Goal: Task Accomplishment & Management: Manage account settings

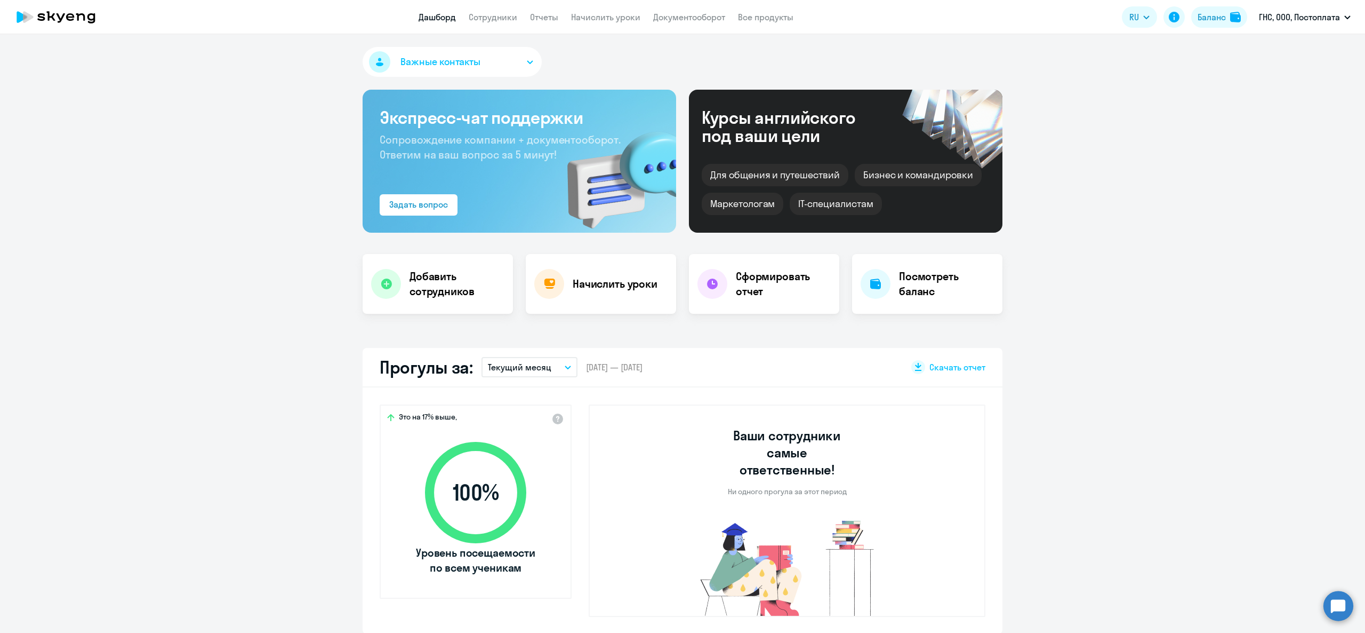
select select "30"
click at [504, 21] on link "Сотрудники" at bounding box center [493, 17] width 49 height 11
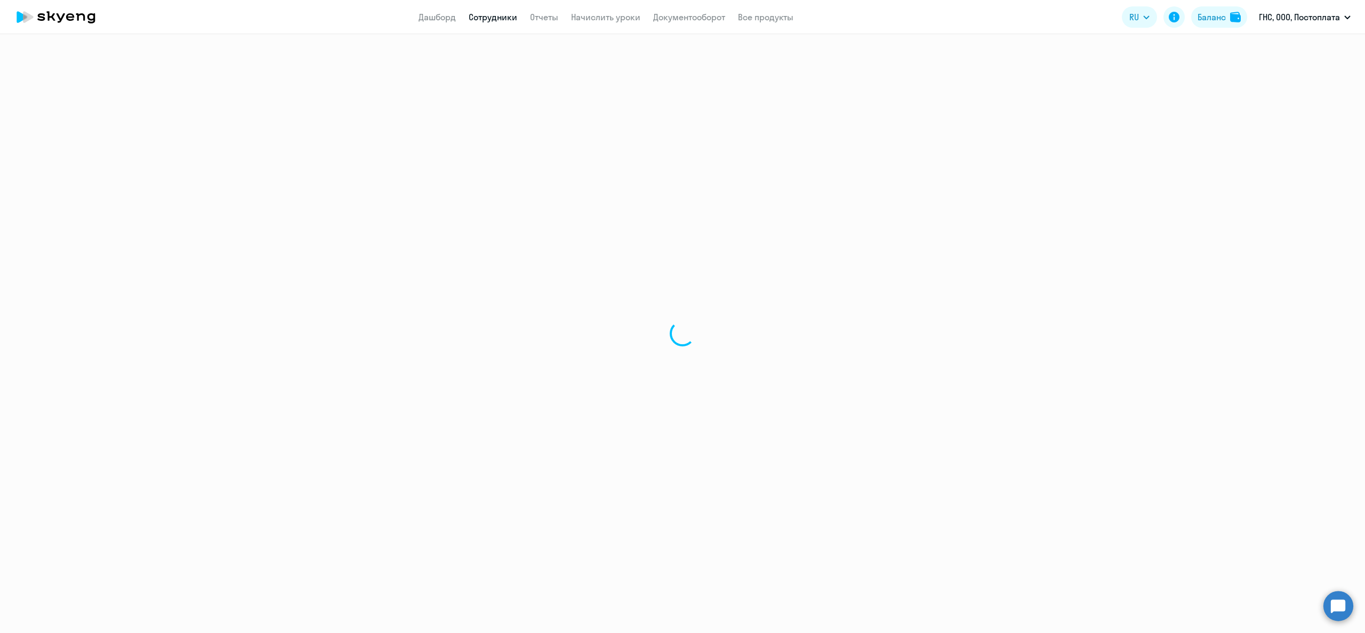
select select "30"
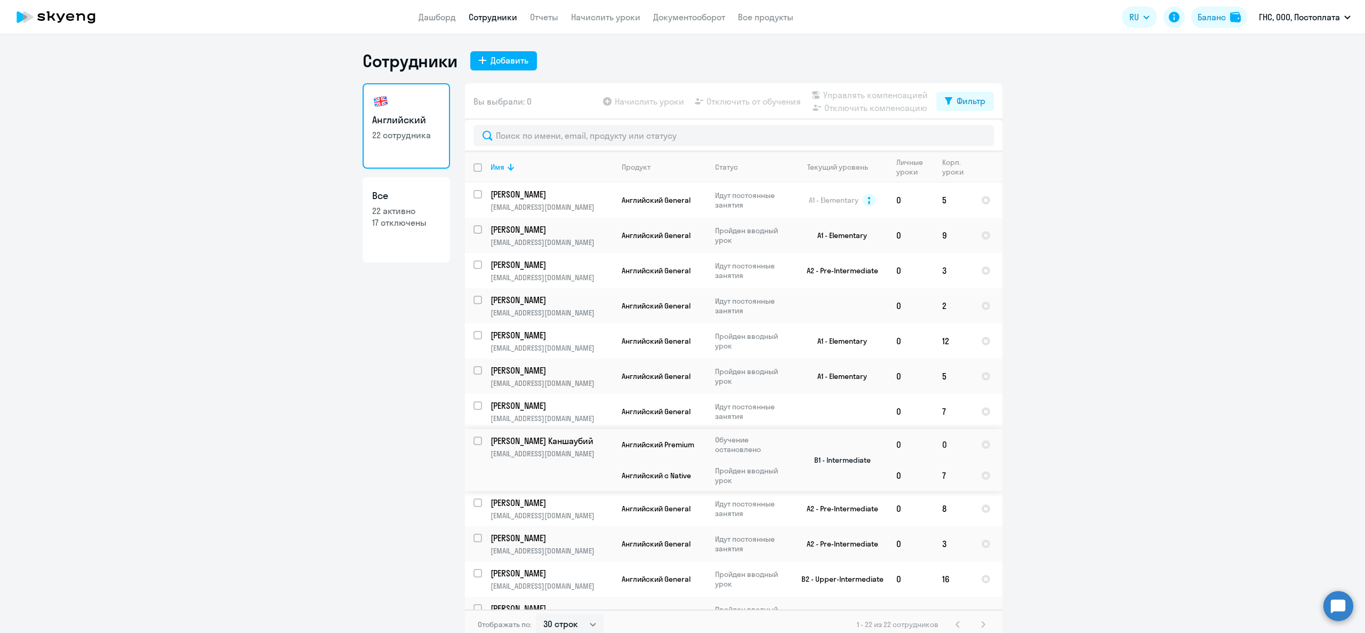
click at [514, 443] on p "[PERSON_NAME] Каншаубий" at bounding box center [551, 441] width 121 height 12
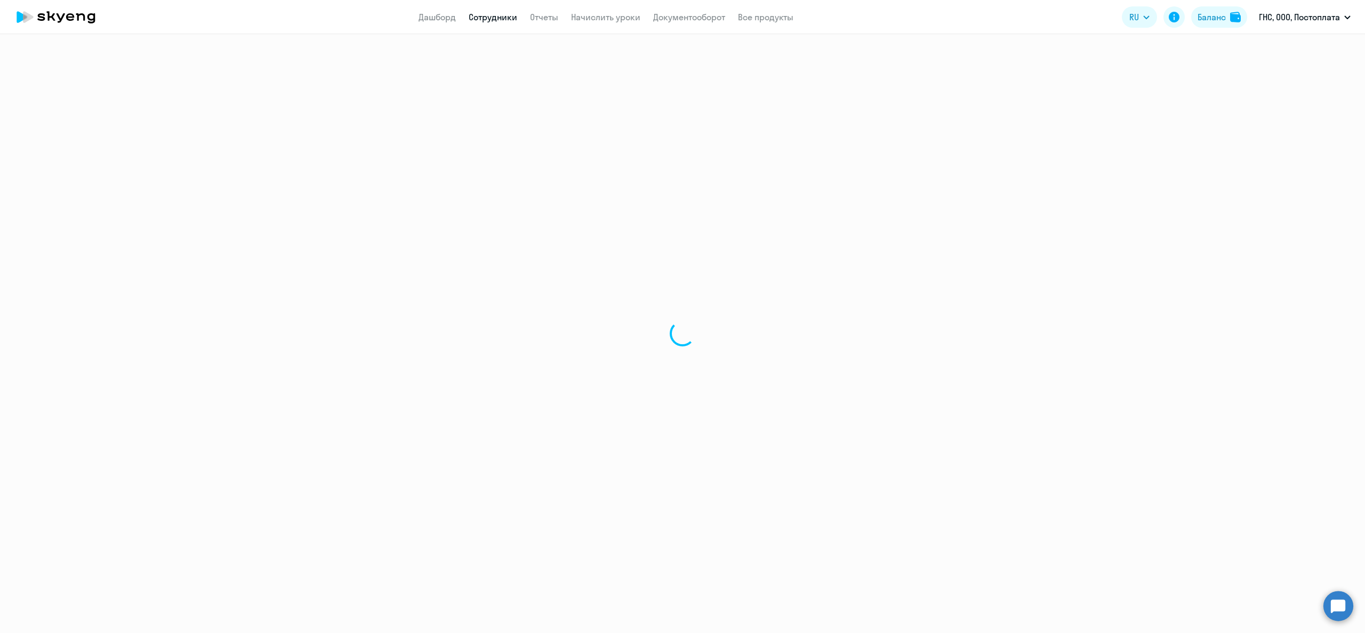
select select "english"
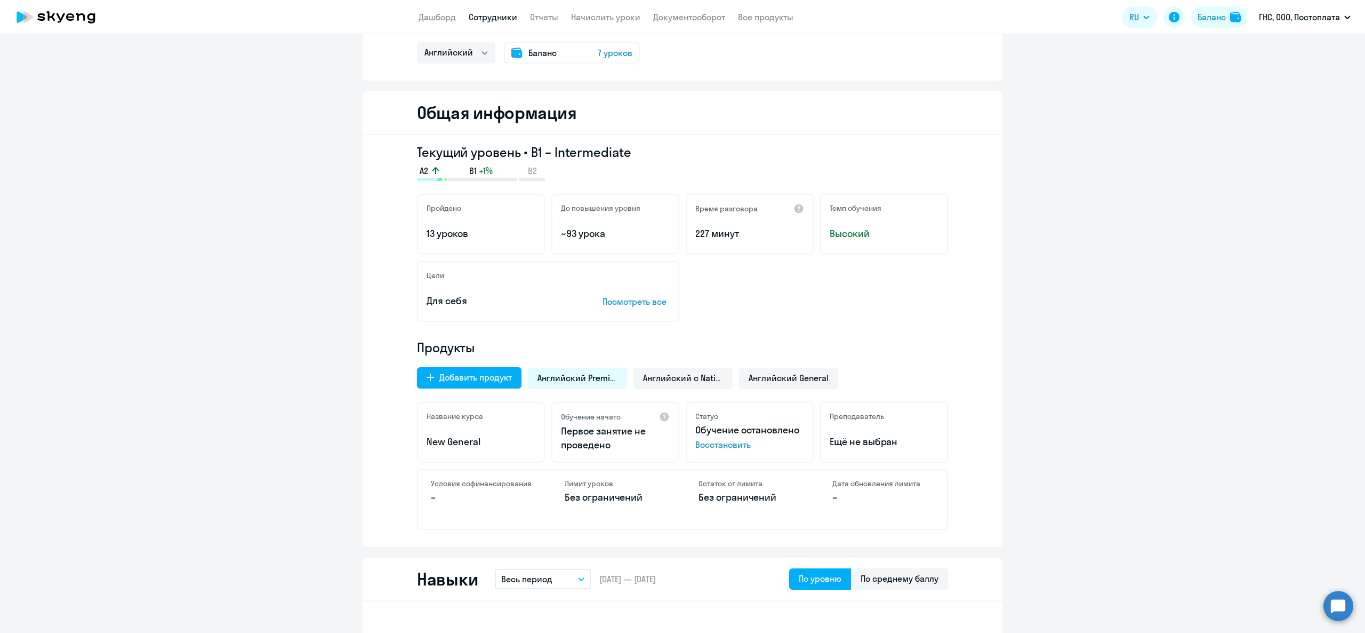
scroll to position [107, 0]
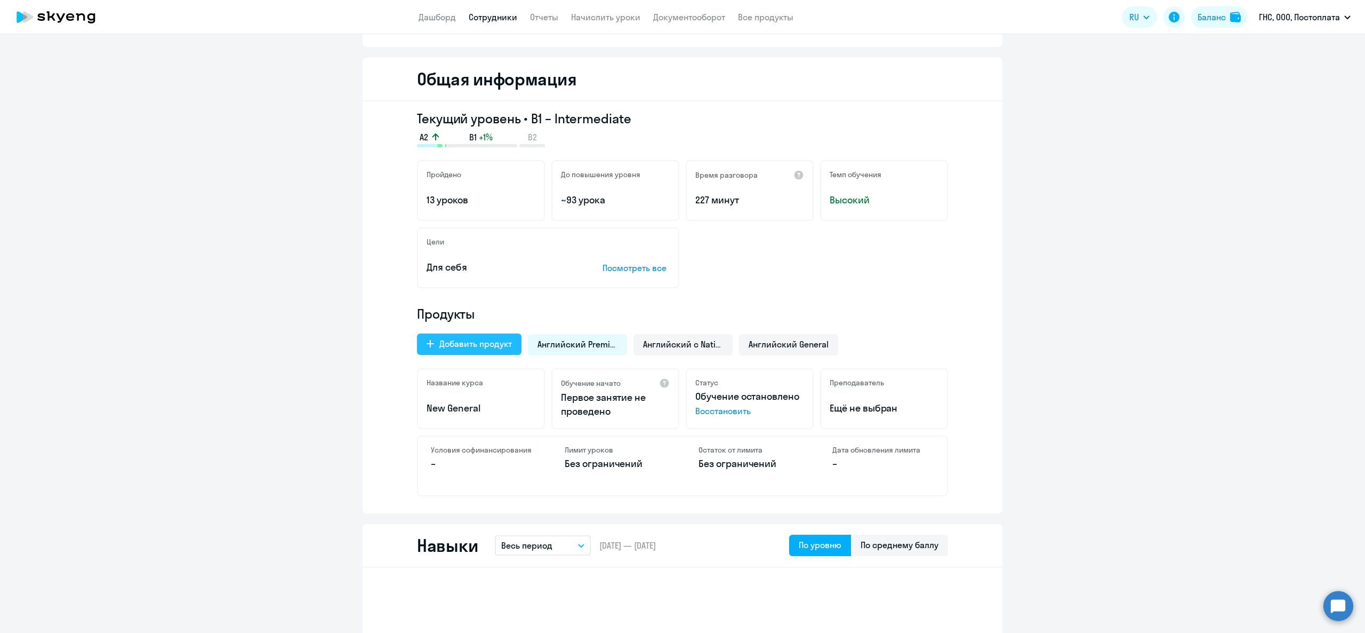
click at [459, 339] on div "Добавить продукт" at bounding box center [475, 343] width 73 height 13
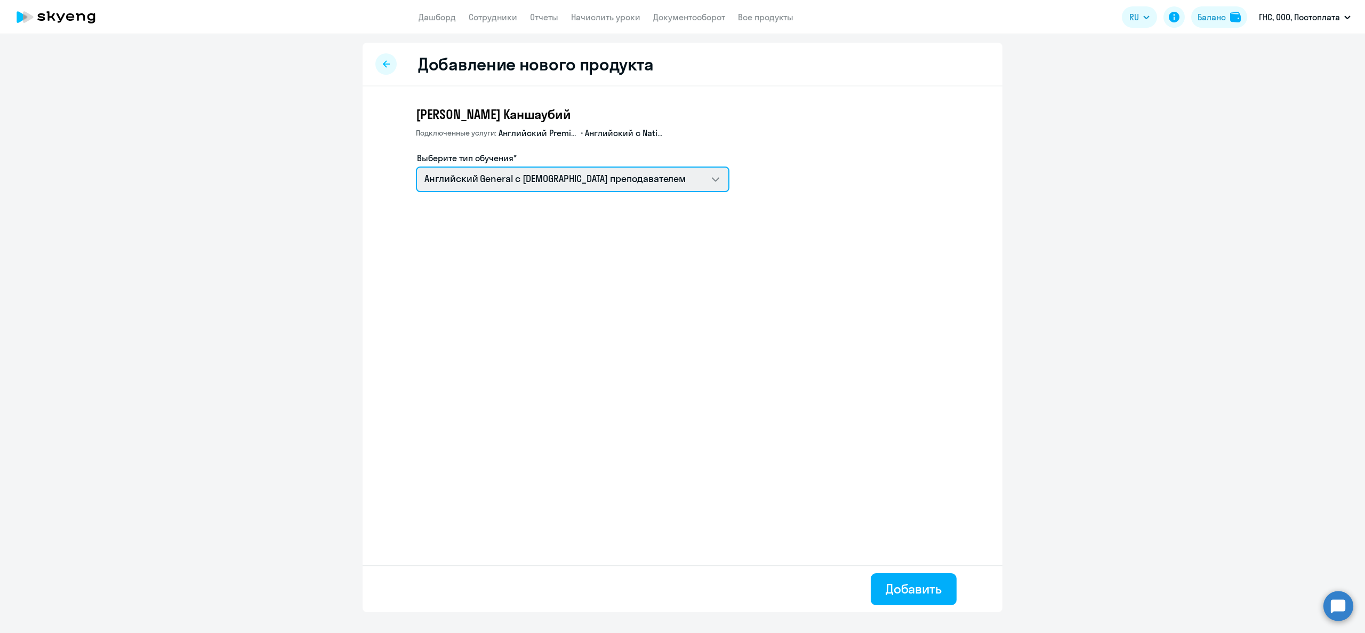
click at [511, 169] on select "Английский General с русскоговорящим преподавателем Talks 15 минутные разговоры…" at bounding box center [573, 179] width 314 height 26
select select "spanish_adult_not_native_speaker_premium"
click at [416, 166] on select "Английский General с русскоговорящим преподавателем Talks 15 минутные разговоры…" at bounding box center [573, 179] width 314 height 26
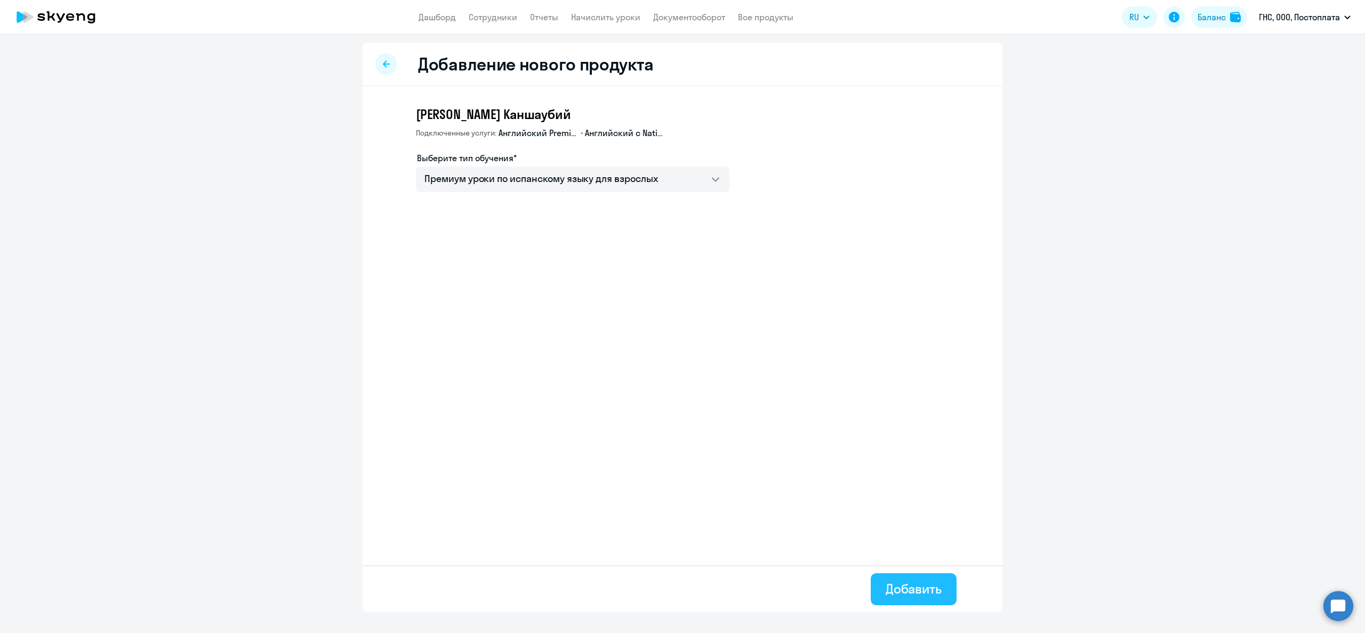
click at [911, 589] on div "Добавить" at bounding box center [914, 588] width 56 height 17
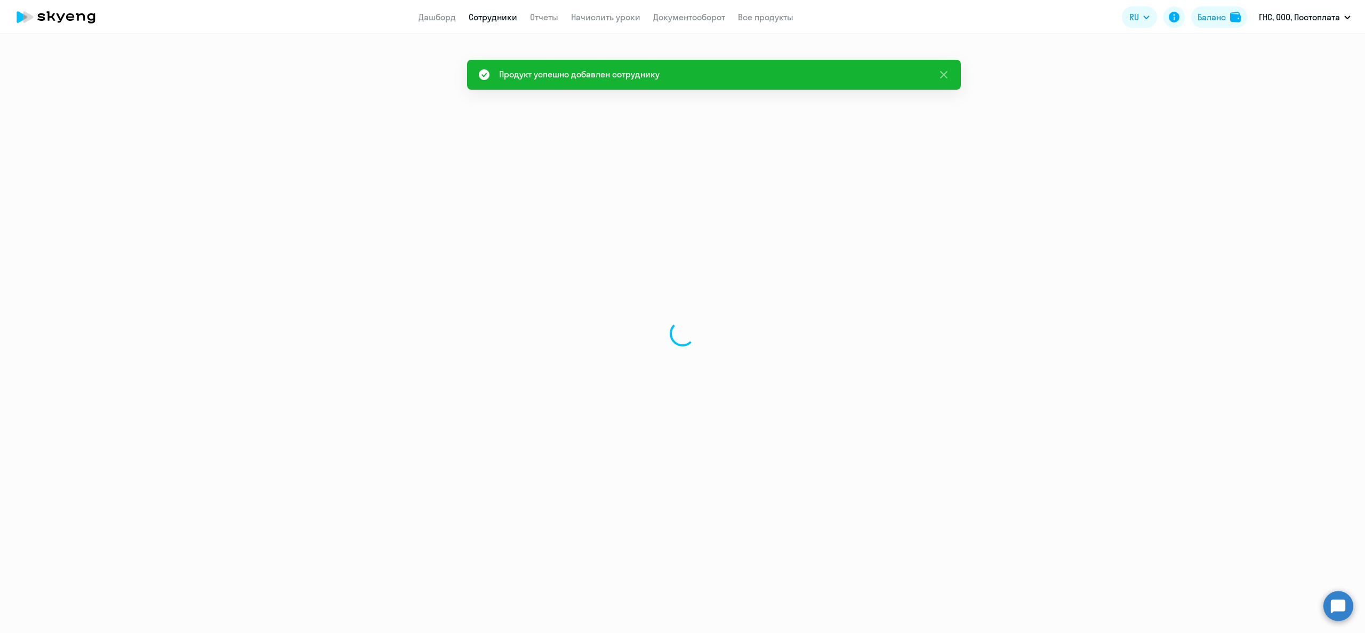
select select "english"
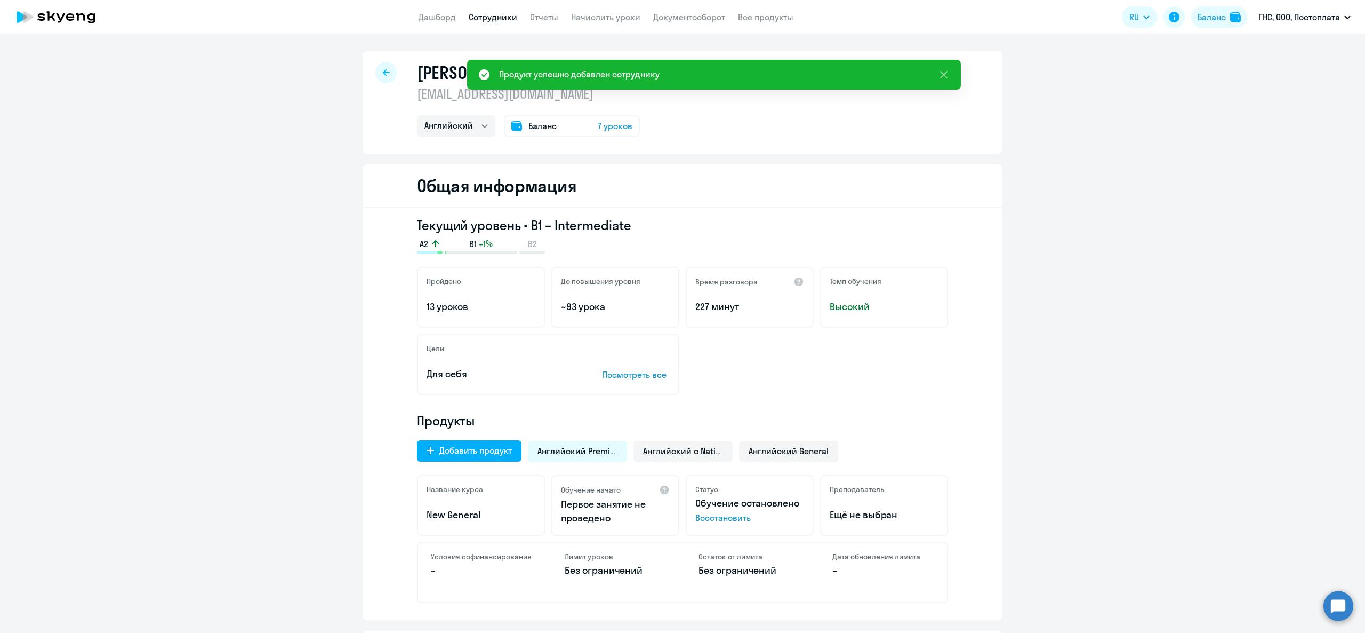
click at [504, 13] on link "Сотрудники" at bounding box center [493, 17] width 49 height 11
select select "30"
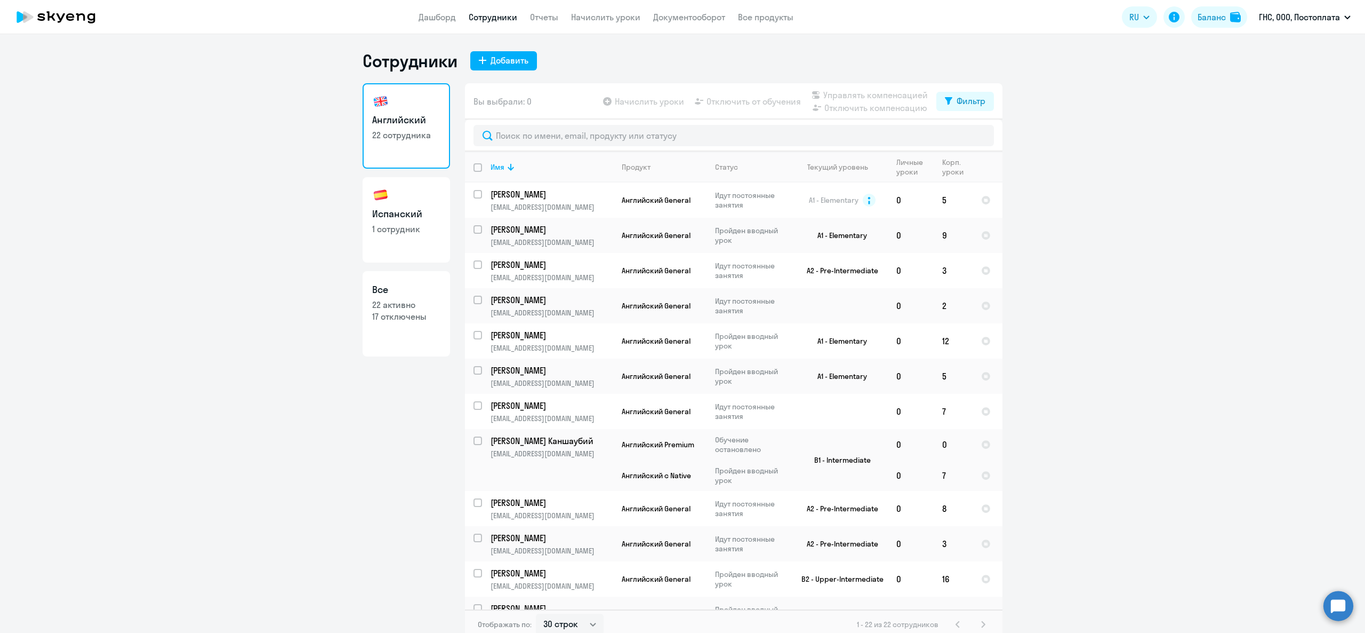
click at [407, 215] on h3 "Испанский" at bounding box center [406, 214] width 68 height 14
select select "30"
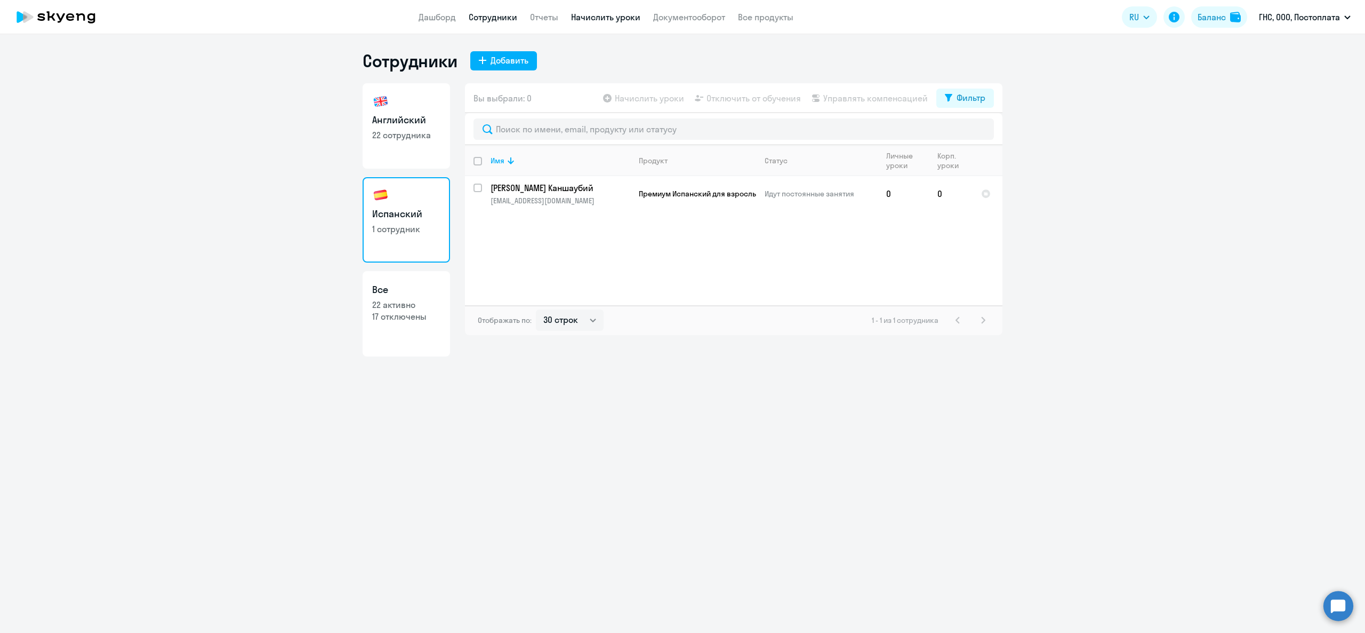
click at [599, 19] on link "Начислить уроки" at bounding box center [605, 17] width 69 height 11
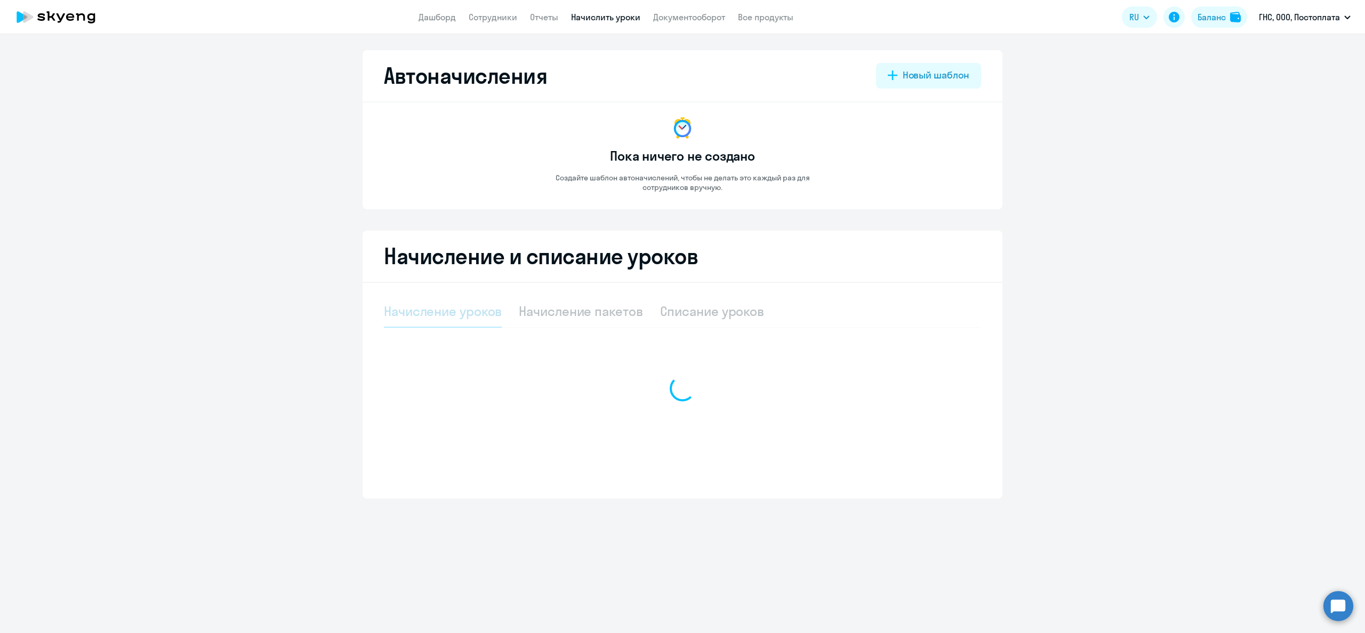
select select "10"
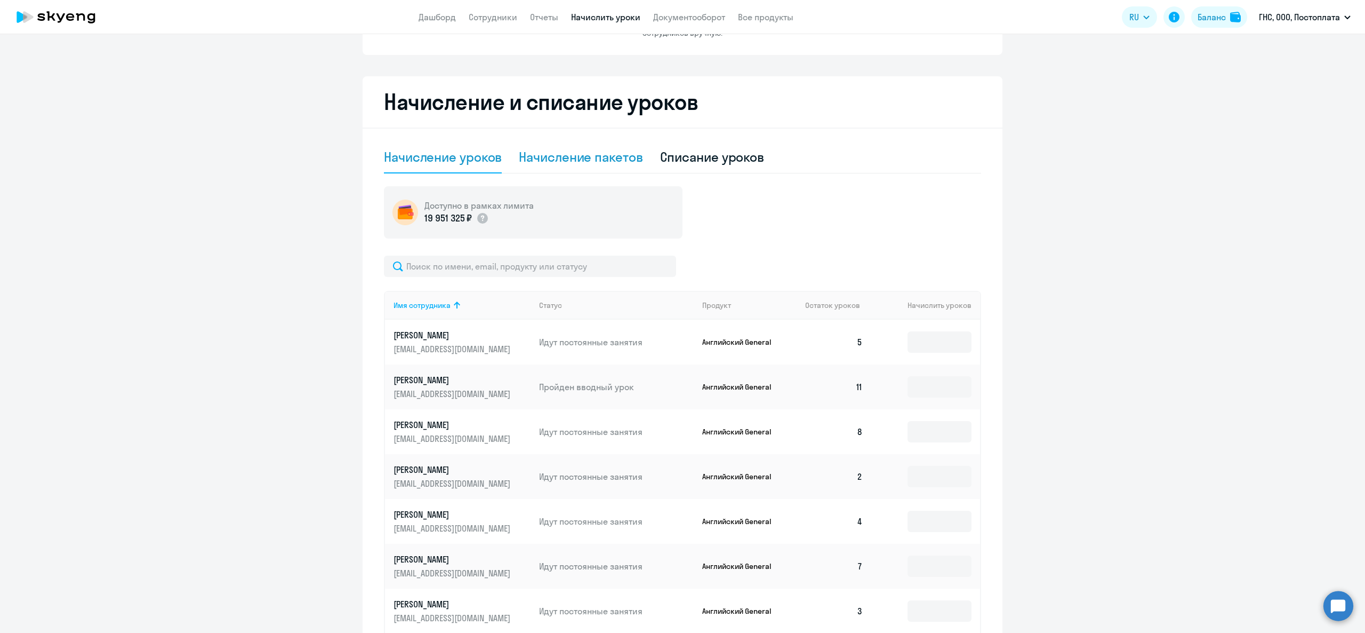
scroll to position [107, 0]
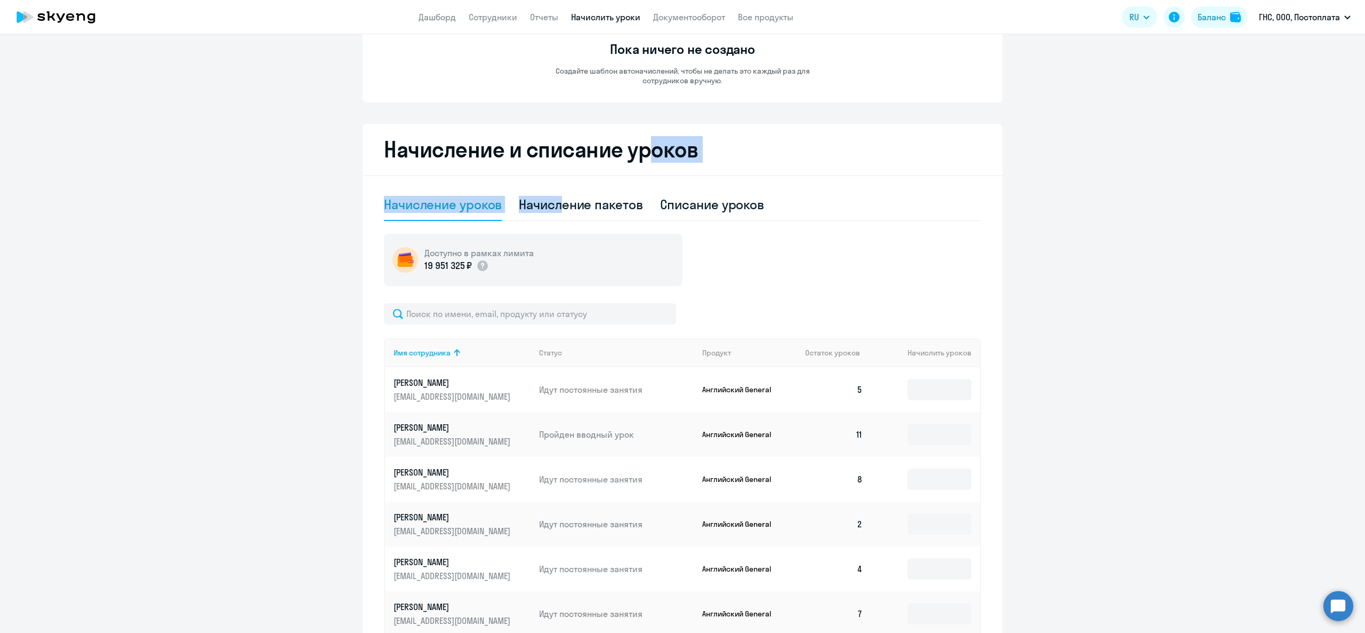
drag, startPoint x: 553, startPoint y: 209, endPoint x: 638, endPoint y: 159, distance: 98.7
click at [639, 159] on div "Начисление и списание уроков Начисление уроков Начисление пакетов Списание урок…" at bounding box center [683, 498] width 640 height 748
click at [586, 162] on h2 "Начисление и списание уроков" at bounding box center [682, 150] width 597 height 26
click at [569, 205] on div "Начисление пакетов" at bounding box center [581, 204] width 124 height 17
select select "10"
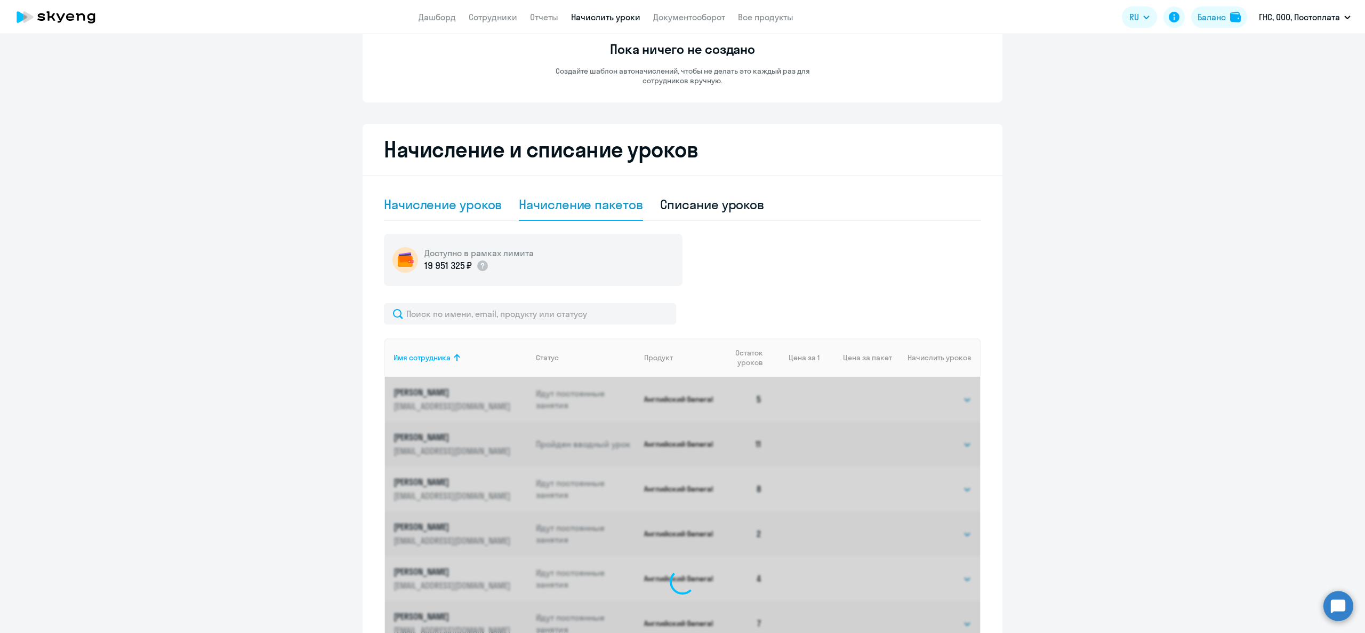
click at [438, 206] on div "Начисление уроков" at bounding box center [443, 204] width 118 height 17
select select "10"
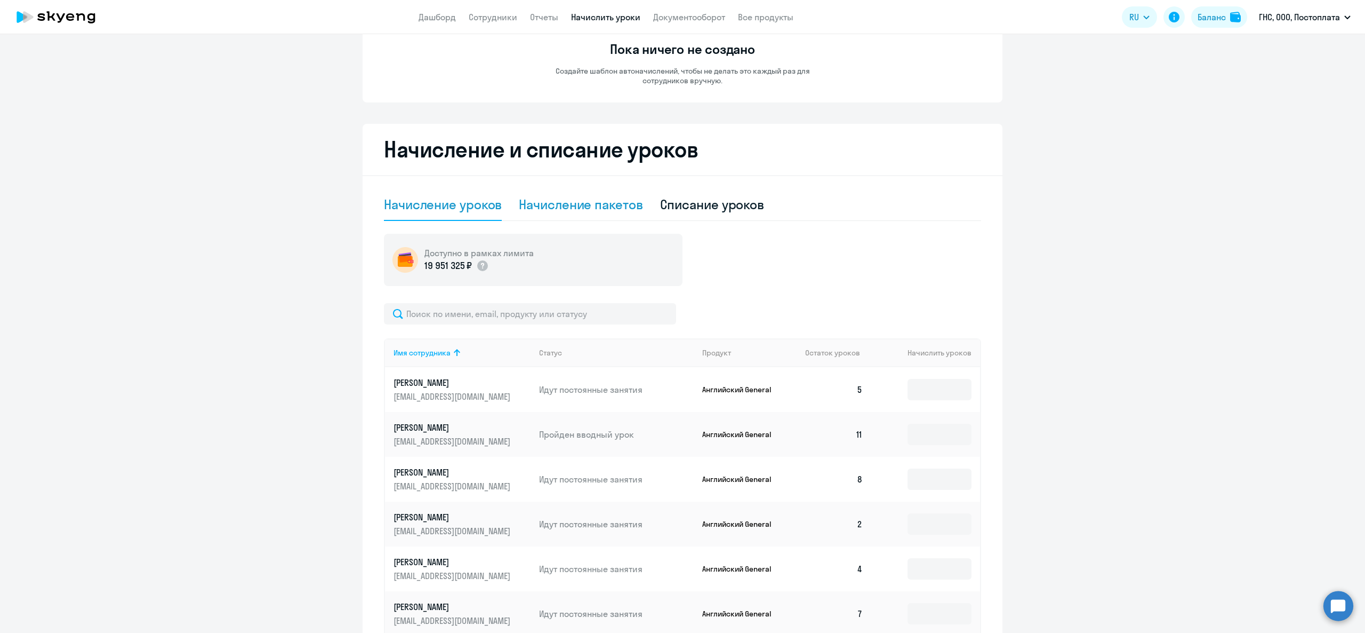
click at [586, 204] on div "Начисление пакетов" at bounding box center [581, 204] width 124 height 17
select select "10"
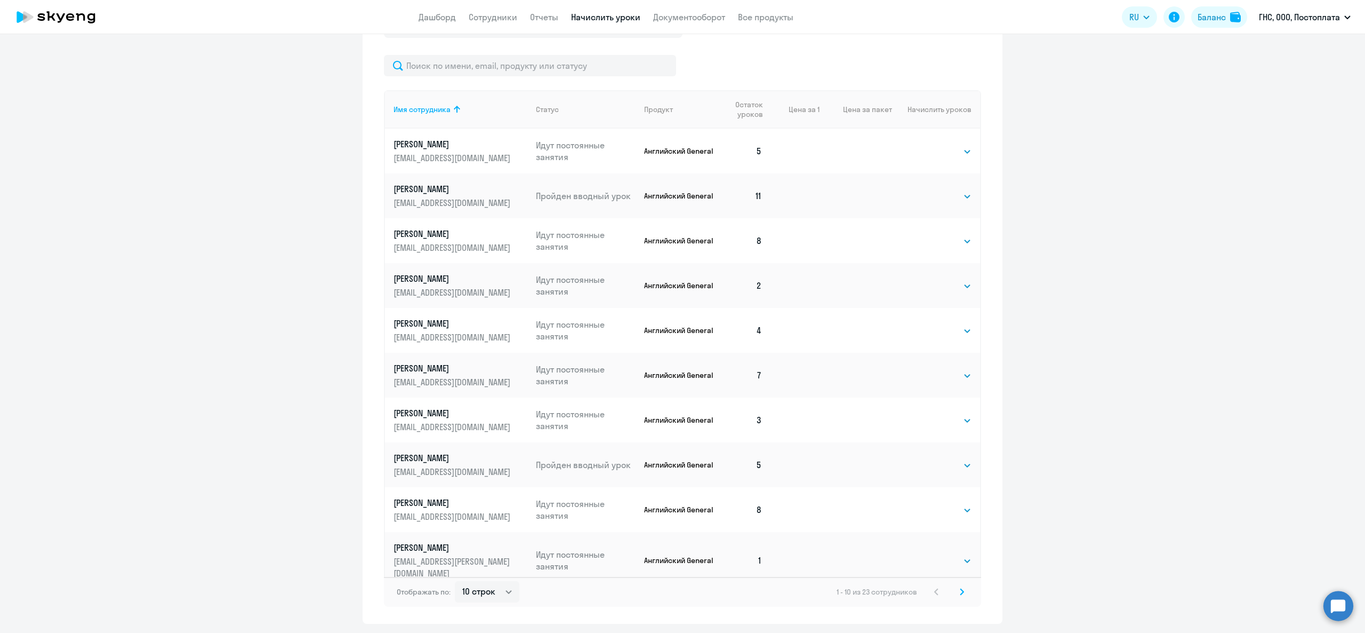
scroll to position [388, 0]
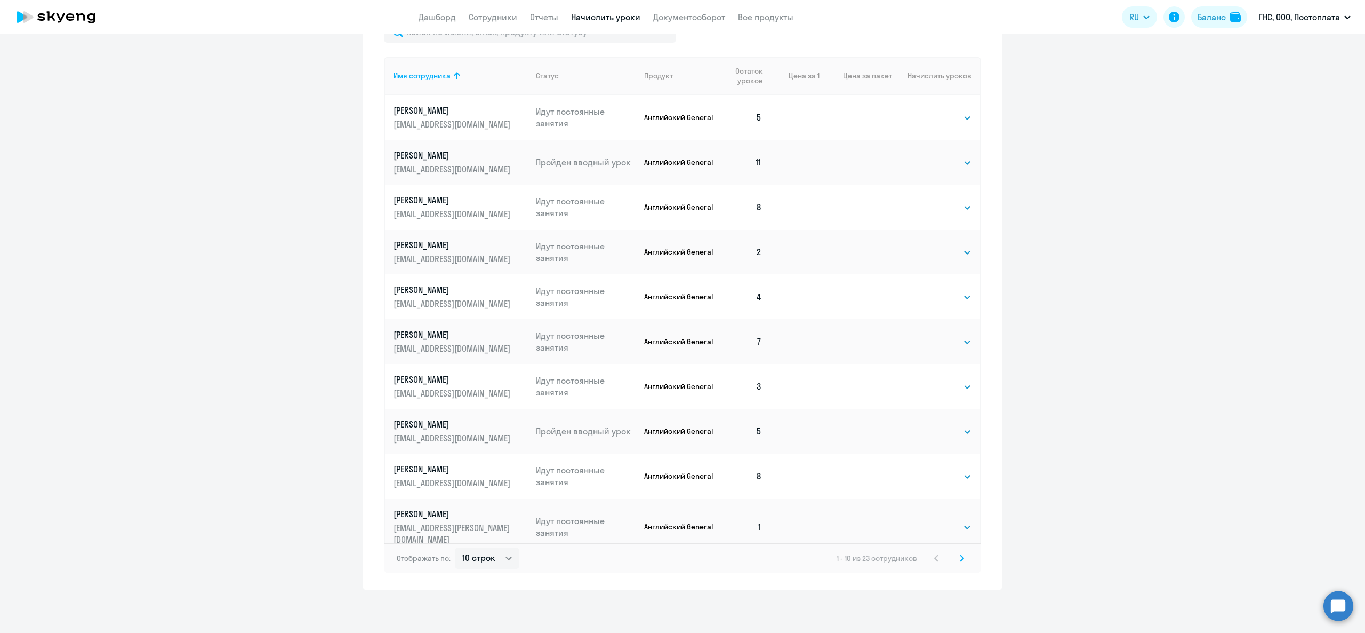
click at [953, 549] on div "Отображать по: 10 строк 30 строк 50 строк 1 - 10 из 23 сотрудников" at bounding box center [682, 558] width 597 height 30
click at [956, 561] on svg-icon at bounding box center [962, 557] width 13 height 13
click at [928, 342] on select "Выбрать 4 8 16 32 64 96 128" at bounding box center [950, 343] width 44 height 13
click at [928, 337] on select "Выбрать 4 8 16 32 64 96 128" at bounding box center [950, 343] width 44 height 13
drag, startPoint x: 928, startPoint y: 339, endPoint x: 929, endPoint y: 349, distance: 10.1
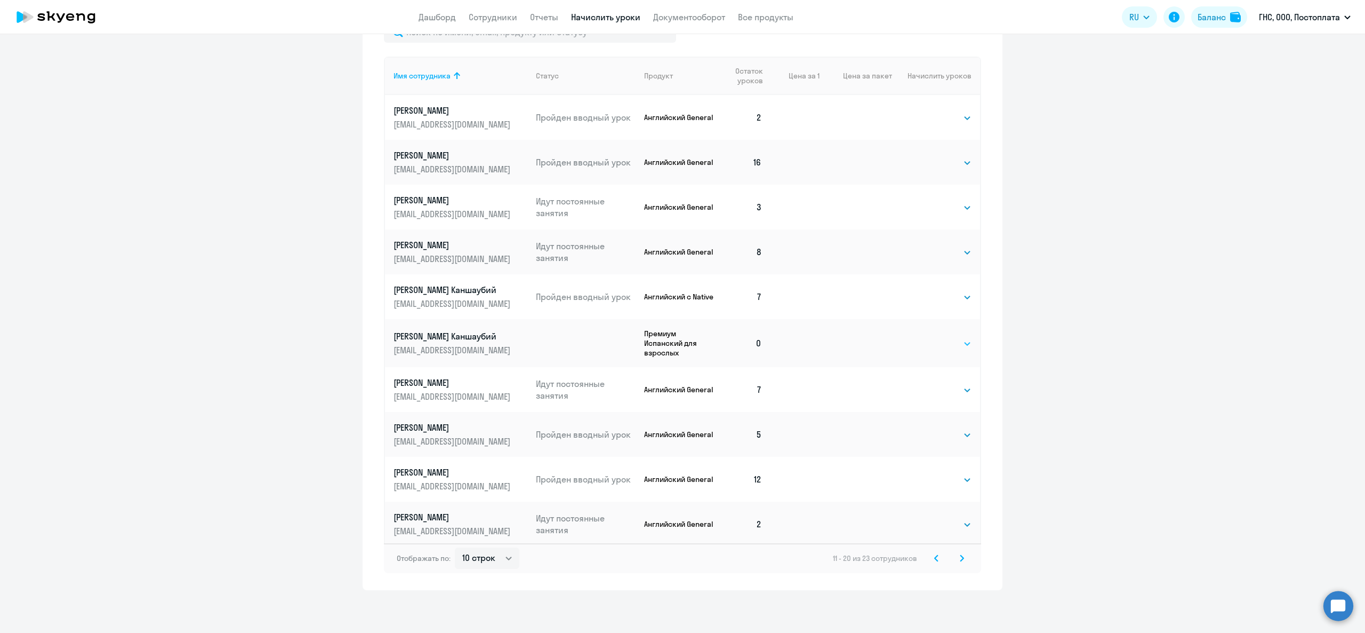
click at [929, 339] on select "Выбрать 4 8 16 32 64 96 128" at bounding box center [950, 343] width 44 height 13
click at [928, 337] on select "Выбрать 4 8 16 32 64 96 128" at bounding box center [950, 343] width 44 height 13
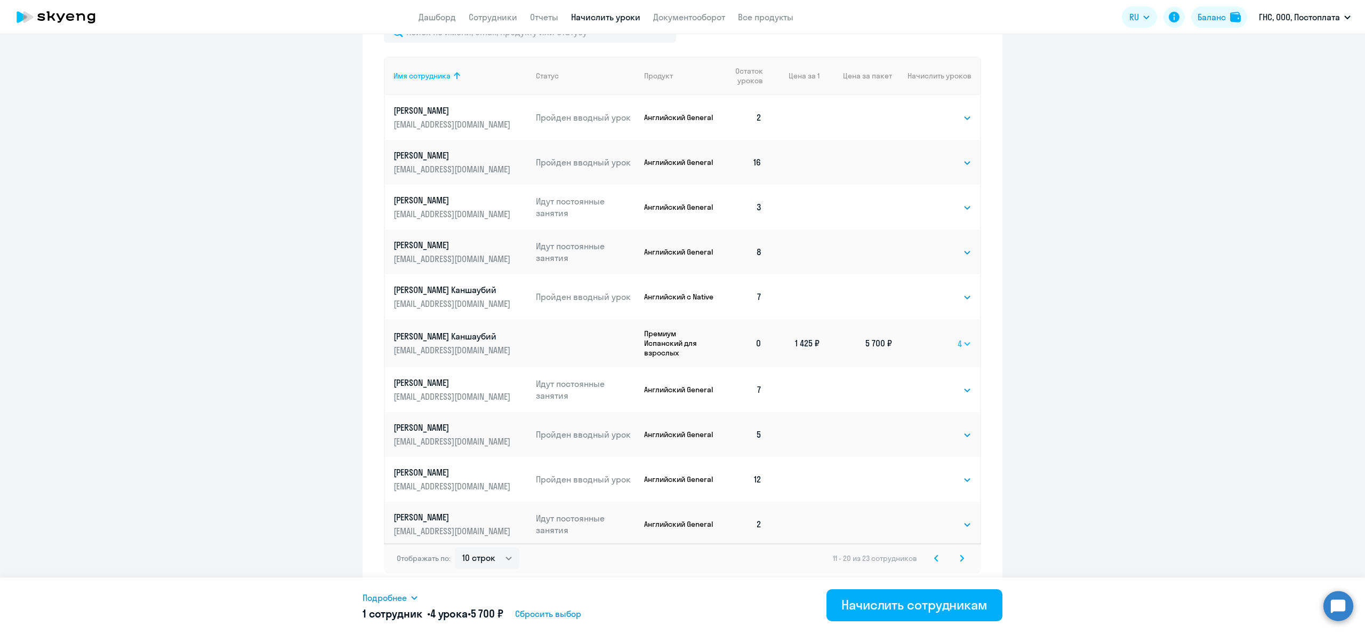
click at [958, 347] on select "Выбрать 4 8 16 32 64 96 128" at bounding box center [965, 343] width 14 height 13
select select "8"
click at [958, 337] on select "Выбрать 4 8 16 32 64 96 128" at bounding box center [965, 343] width 14 height 13
click at [957, 341] on select "Выбрать 4 8 16 32 64 96 128" at bounding box center [964, 343] width 14 height 13
select select
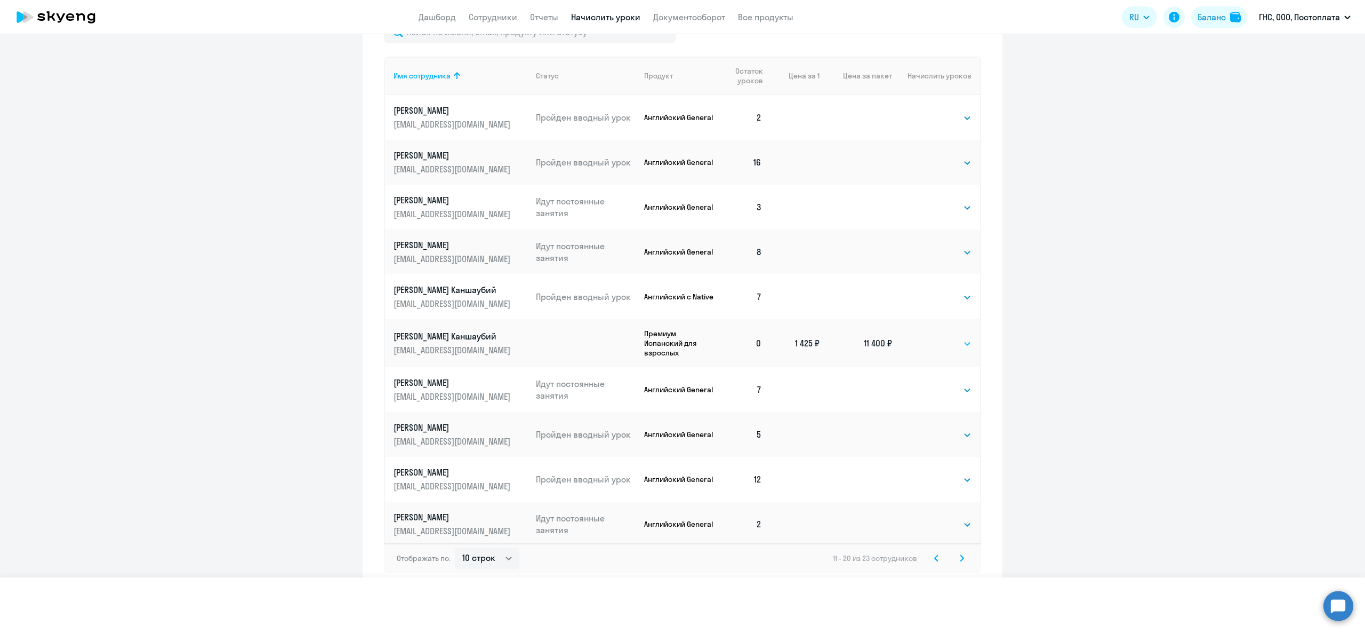
click at [957, 337] on select "Выбрать 4 8 16 32 64 96 128" at bounding box center [964, 343] width 14 height 13
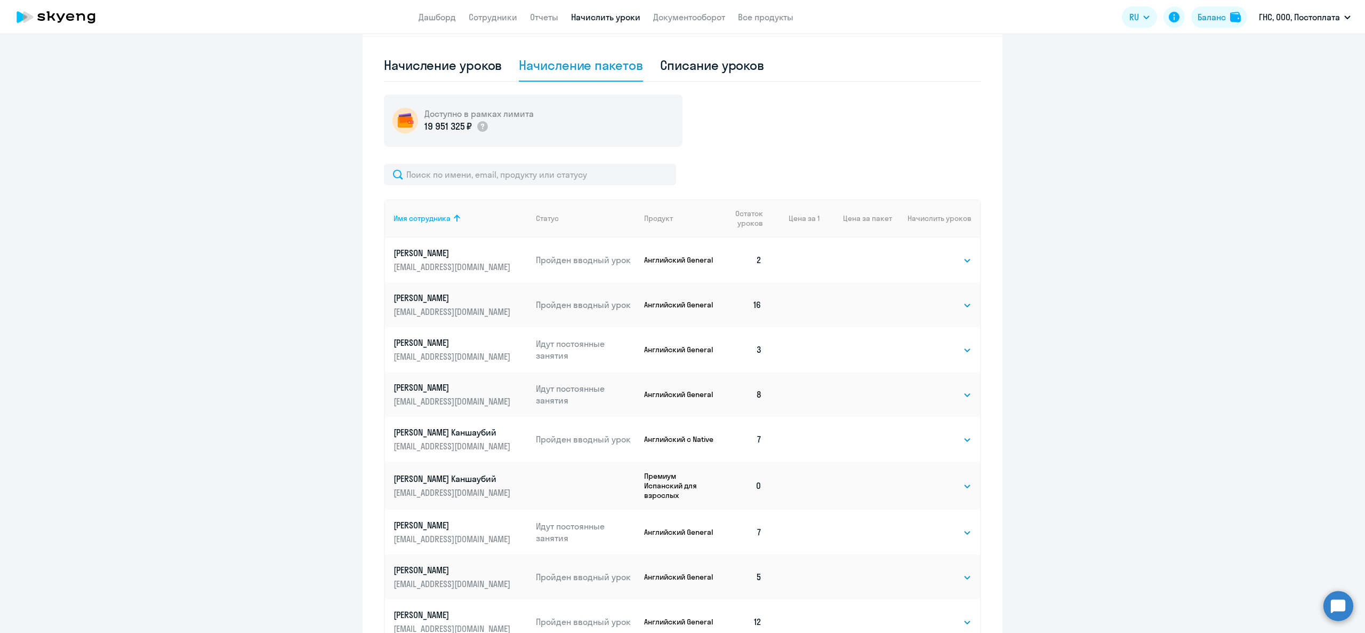
scroll to position [0, 0]
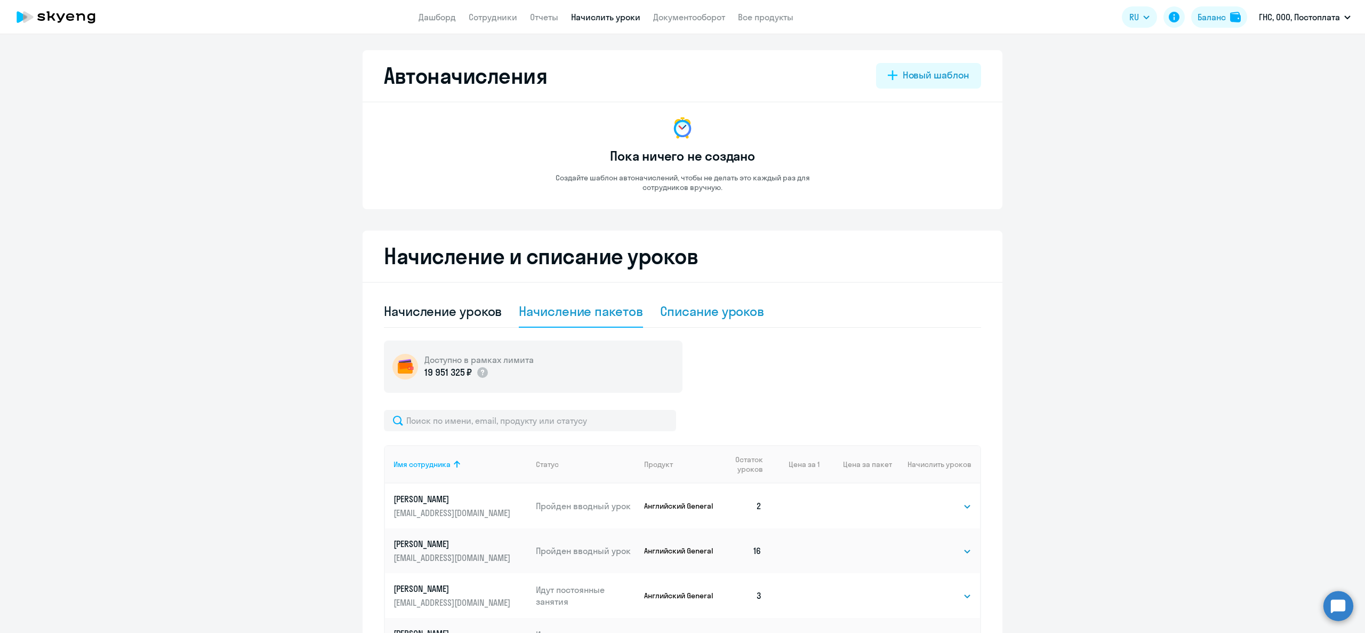
click at [726, 311] on div "Списание уроков" at bounding box center [712, 310] width 105 height 17
select select "10"
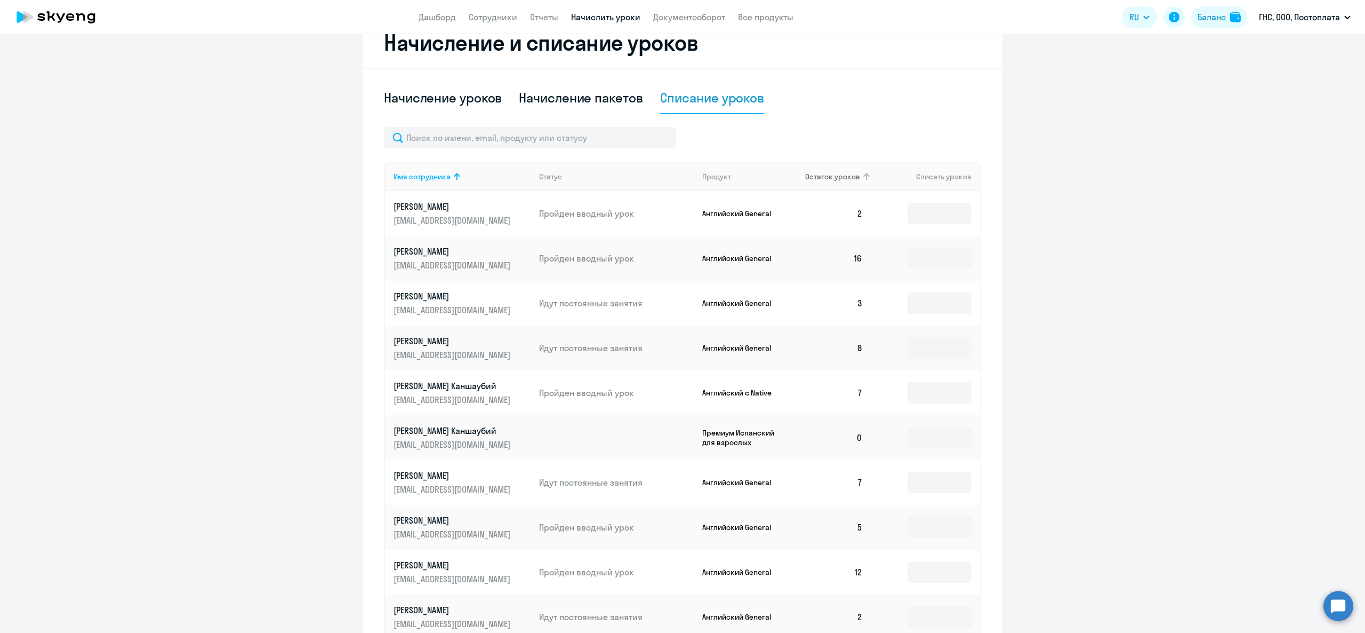
scroll to position [309, 0]
